Goal: Task Accomplishment & Management: Use online tool/utility

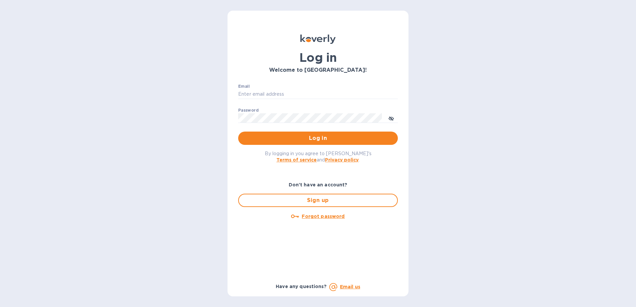
type input "[EMAIL_ADDRESS][DOMAIN_NAME]"
drag, startPoint x: 0, startPoint y: 0, endPoint x: 330, endPoint y: 139, distance: 358.3
click at [330, 139] on span "Log in" at bounding box center [318, 138] width 149 height 8
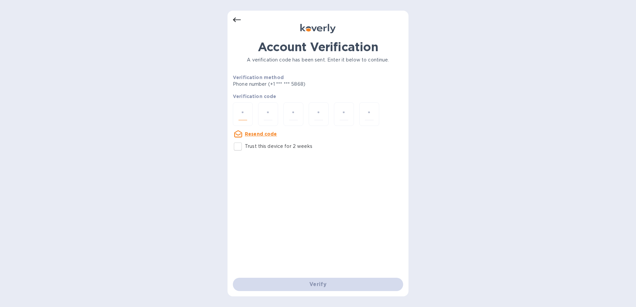
click at [242, 114] on input "number" at bounding box center [243, 114] width 9 height 12
type input "6"
type input "4"
type input "8"
type input "1"
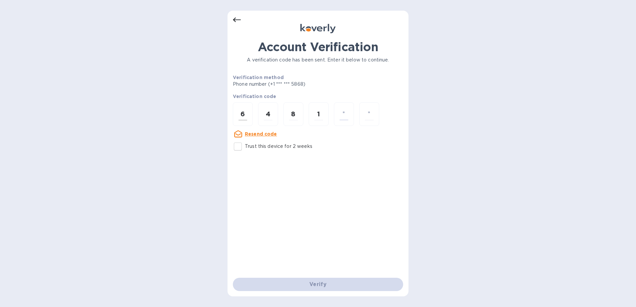
type input "6"
type input "1"
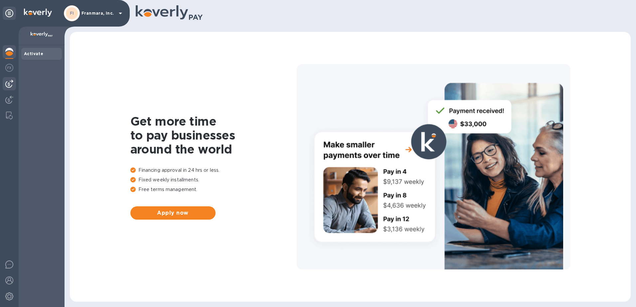
click at [10, 86] on img at bounding box center [9, 84] width 8 height 8
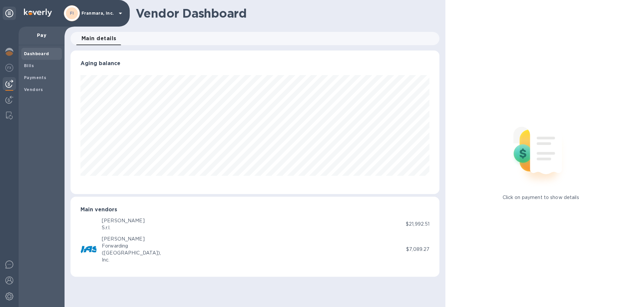
scroll to position [144, 369]
click at [7, 98] on img at bounding box center [9, 100] width 8 height 8
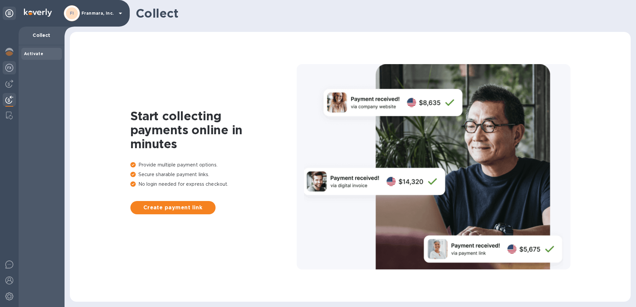
click at [12, 72] on div at bounding box center [9, 68] width 13 height 15
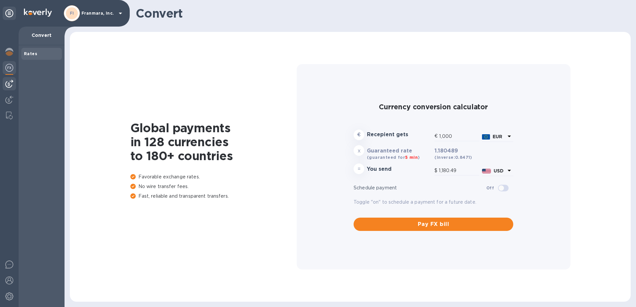
click at [6, 84] on img at bounding box center [9, 84] width 8 height 8
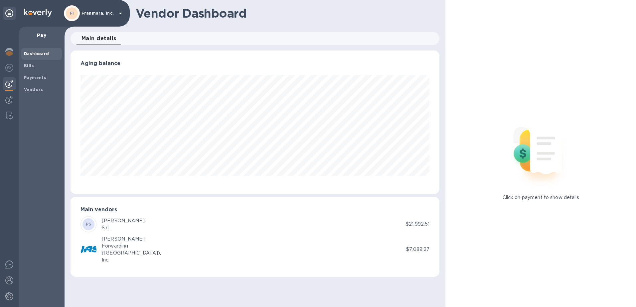
scroll to position [144, 369]
click at [33, 67] on b "Bills" at bounding box center [29, 65] width 10 height 5
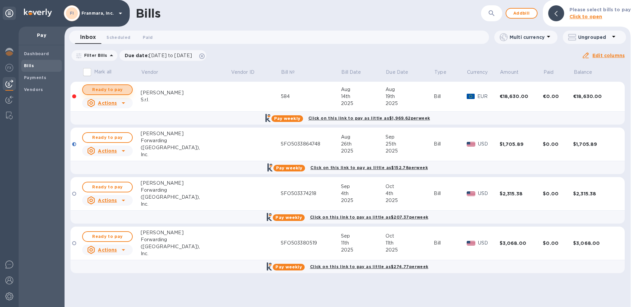
click at [122, 91] on span "Ready to pay" at bounding box center [107, 90] width 39 height 8
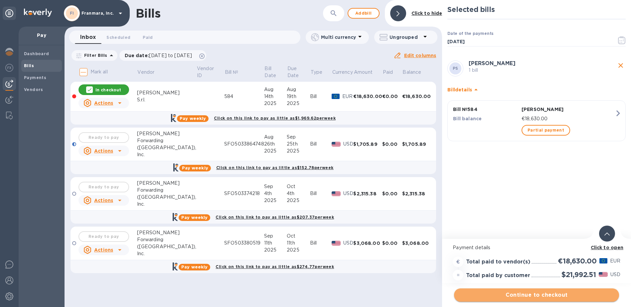
click at [517, 297] on span "Continue to checkout" at bounding box center [537, 296] width 154 height 8
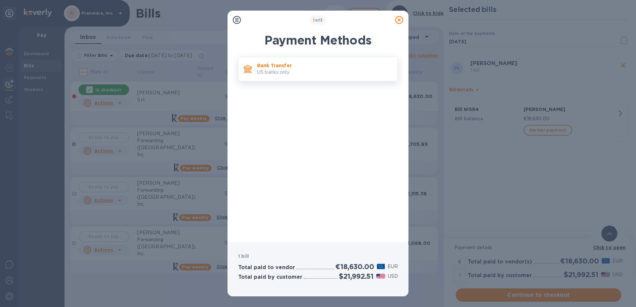
click at [295, 68] on p "Bank Transfer" at bounding box center [324, 65] width 135 height 7
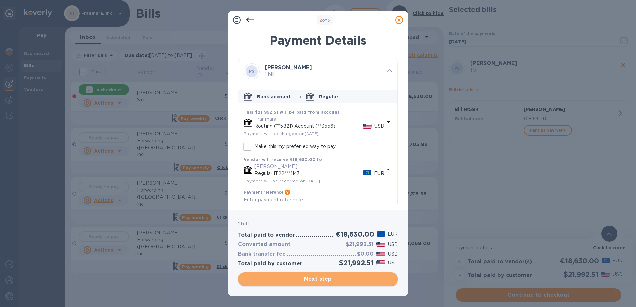
click at [307, 281] on span "Next step" at bounding box center [318, 280] width 149 height 8
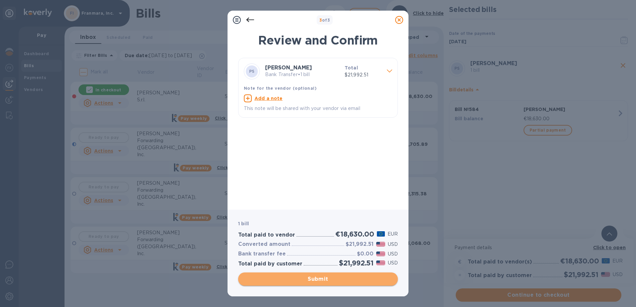
click at [307, 281] on span "Submit" at bounding box center [318, 280] width 149 height 8
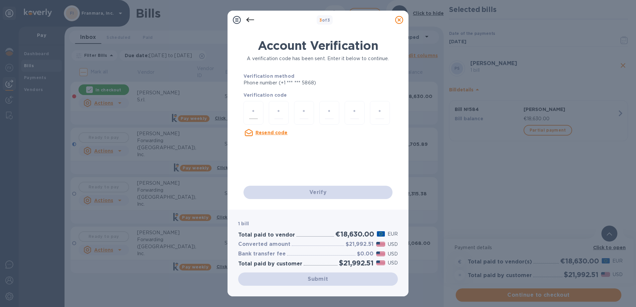
click at [256, 114] on input "number" at bounding box center [253, 113] width 9 height 12
type input "5"
type input "7"
type input "4"
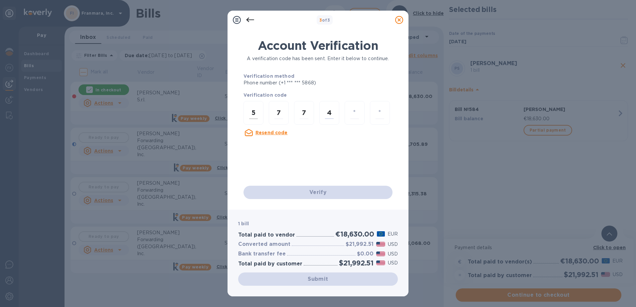
type input "8"
type input "3"
click at [285, 193] on div "Verify" at bounding box center [318, 192] width 154 height 19
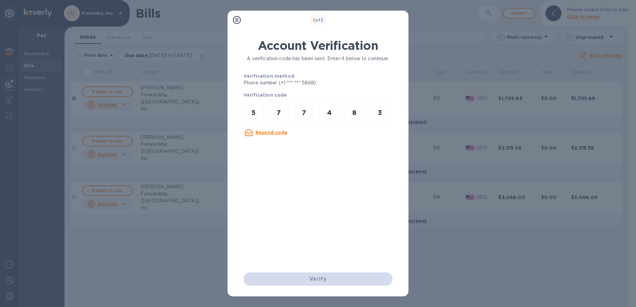
click at [315, 194] on div "Account Verification A verification code has been sent. Enter it below to conti…" at bounding box center [318, 156] width 149 height 234
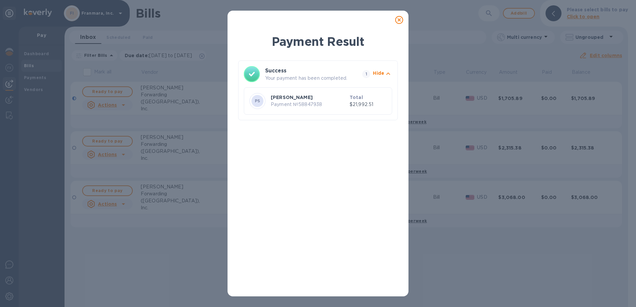
click at [399, 21] on icon at bounding box center [399, 20] width 8 height 8
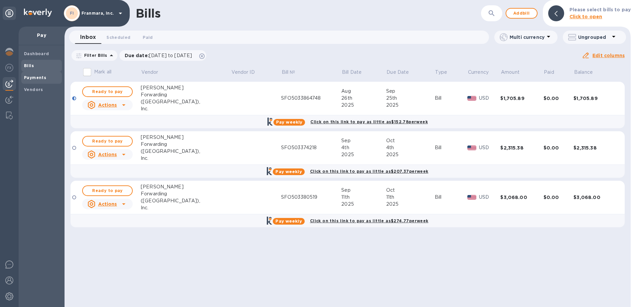
click at [37, 80] on span "Payments" at bounding box center [35, 78] width 22 height 7
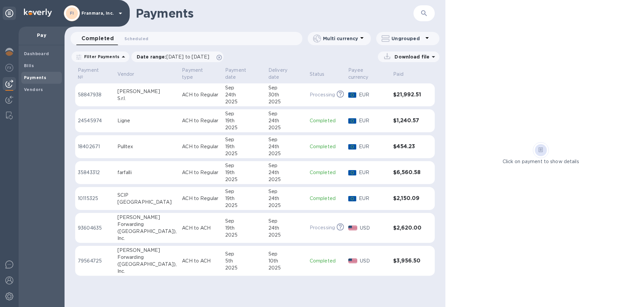
click at [101, 92] on p "58847938" at bounding box center [95, 95] width 34 height 7
